Goal: Navigation & Orientation: Go to known website

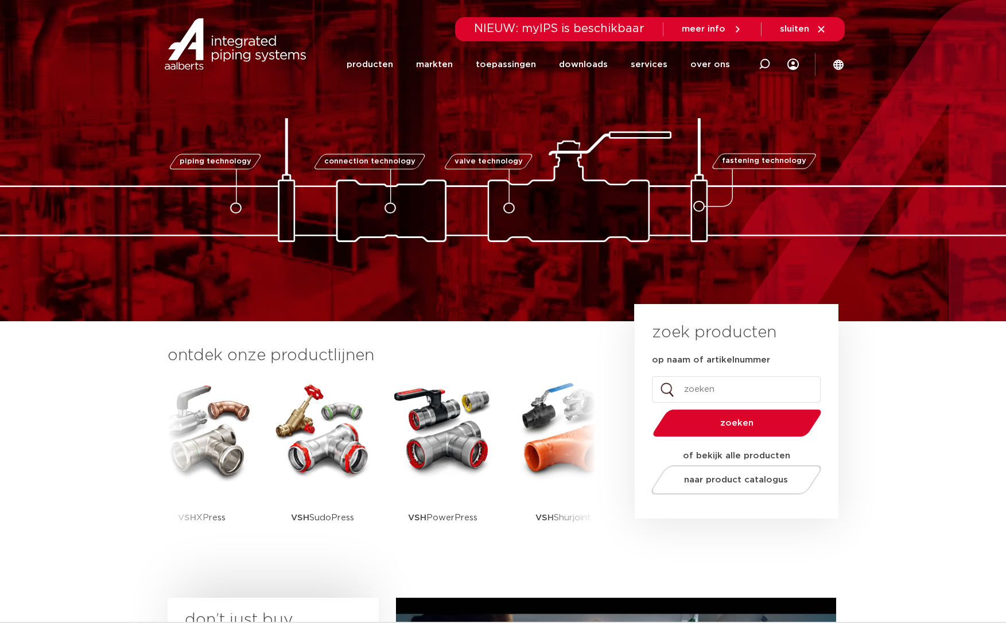
click at [839, 65] on icon at bounding box center [838, 65] width 10 height 10
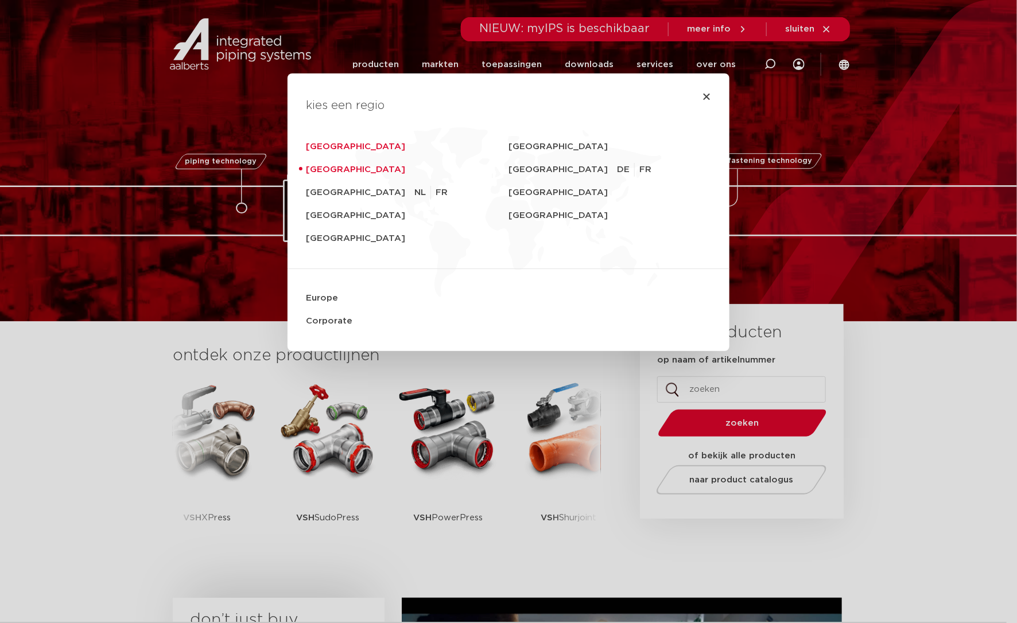
click at [320, 141] on link "Deutschland" at bounding box center [407, 146] width 203 height 23
